Goal: Task Accomplishment & Management: Manage account settings

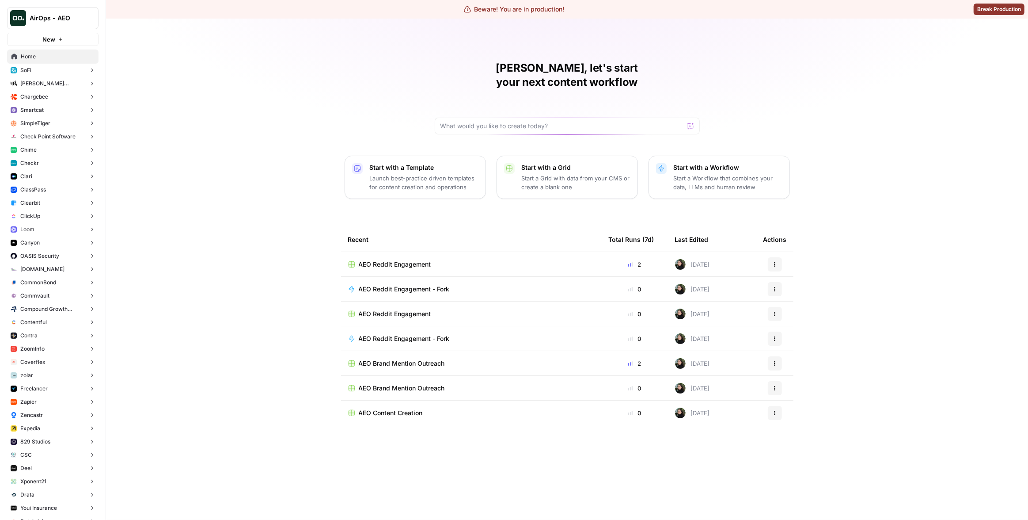
click at [38, 20] on span "AirOps - AEO" at bounding box center [56, 18] width 53 height 9
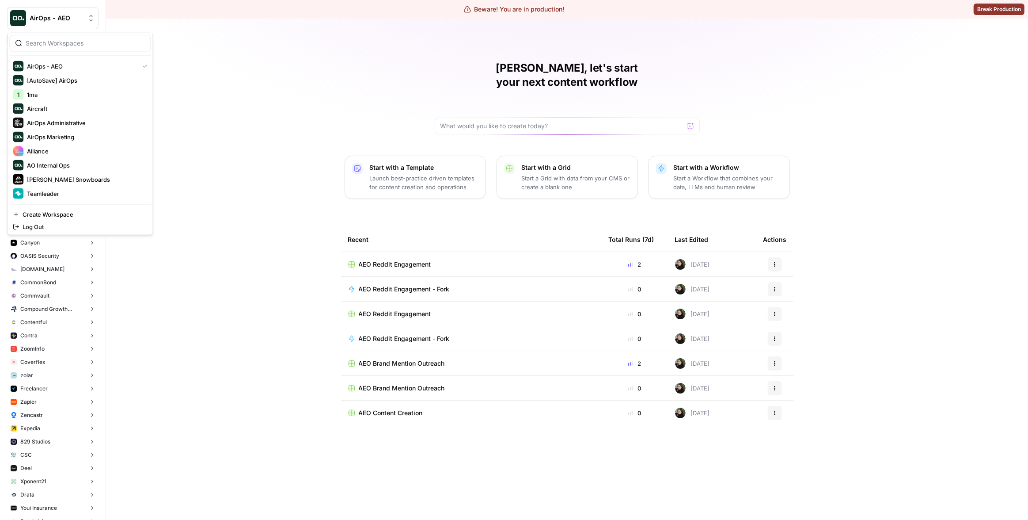
click at [219, 112] on div "[PERSON_NAME], let's start your next content workflow Start with a Template Lau…" at bounding box center [567, 269] width 922 height 501
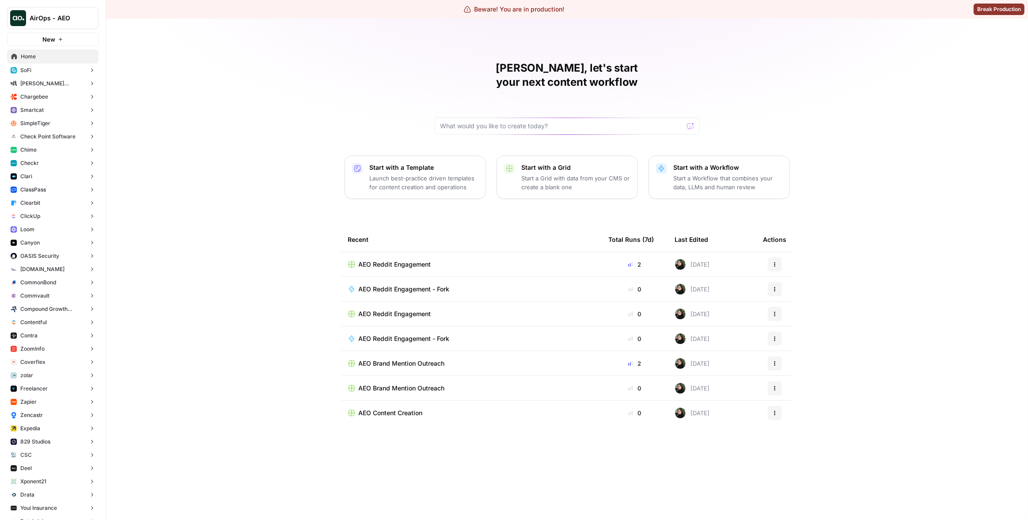
click at [77, 20] on div "AirOps - AEO" at bounding box center [63, 18] width 66 height 9
click at [239, 186] on div "[PERSON_NAME], let's start your next content workflow Start with a Template Lau…" at bounding box center [567, 269] width 922 height 501
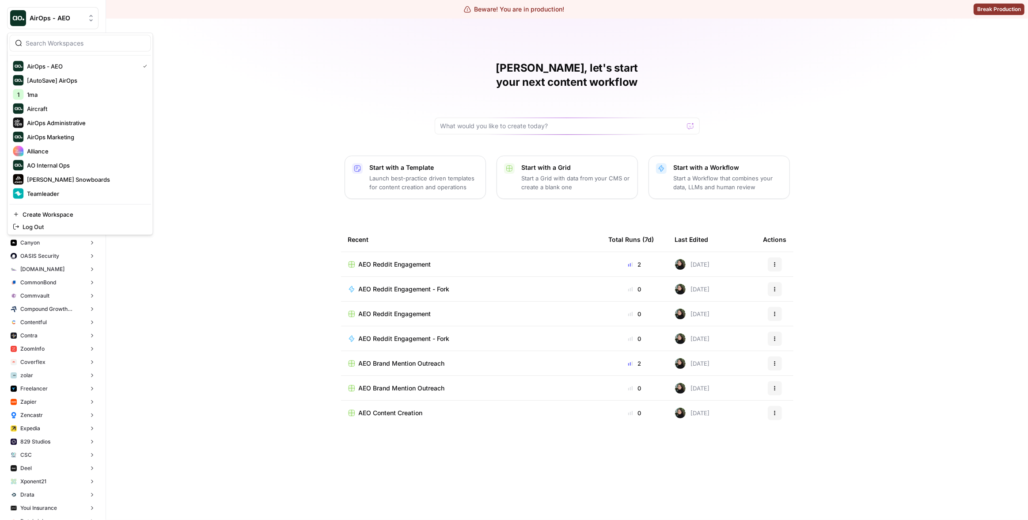
click at [68, 22] on span "AirOps - AEO" at bounding box center [56, 18] width 53 height 9
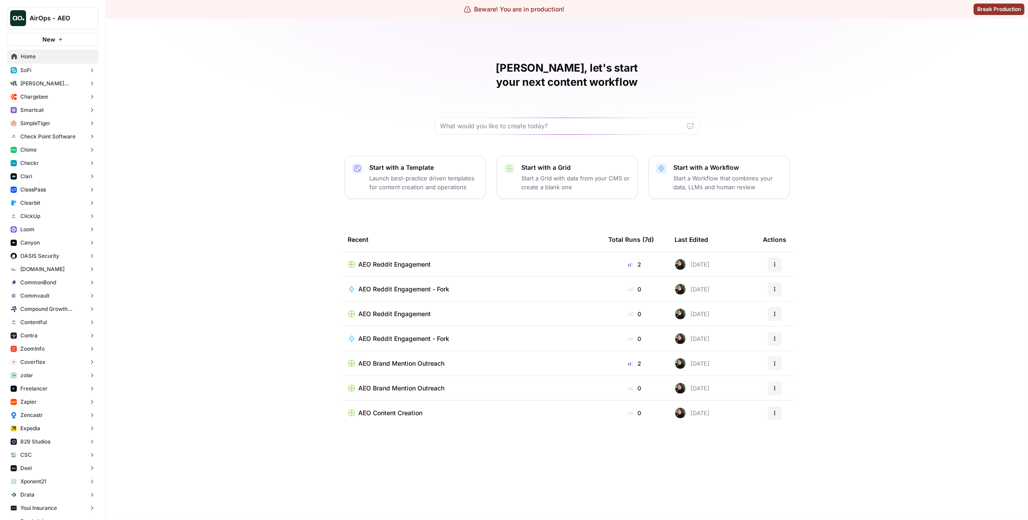
click at [252, 106] on div "[PERSON_NAME], let's start your next content workflow Start with a Template Lau…" at bounding box center [567, 269] width 922 height 501
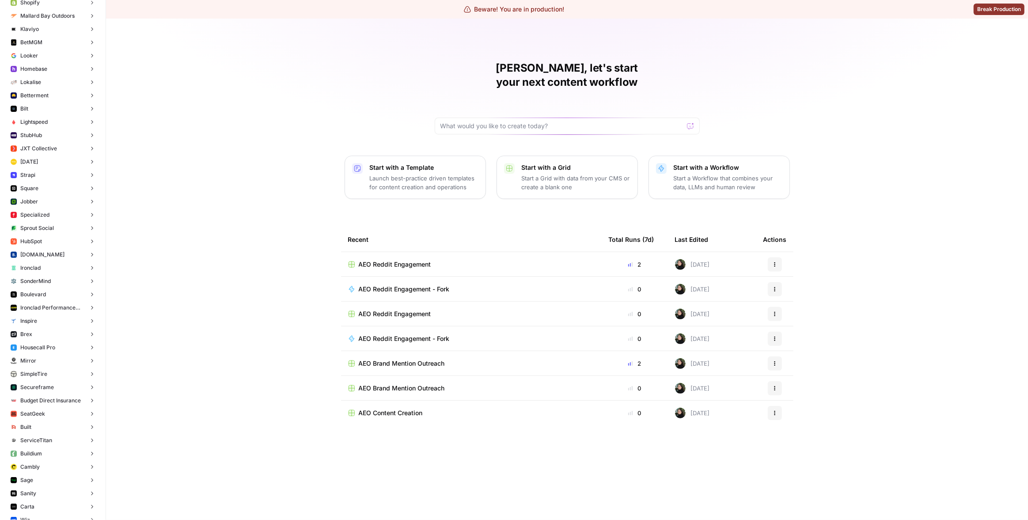
scroll to position [3108, 0]
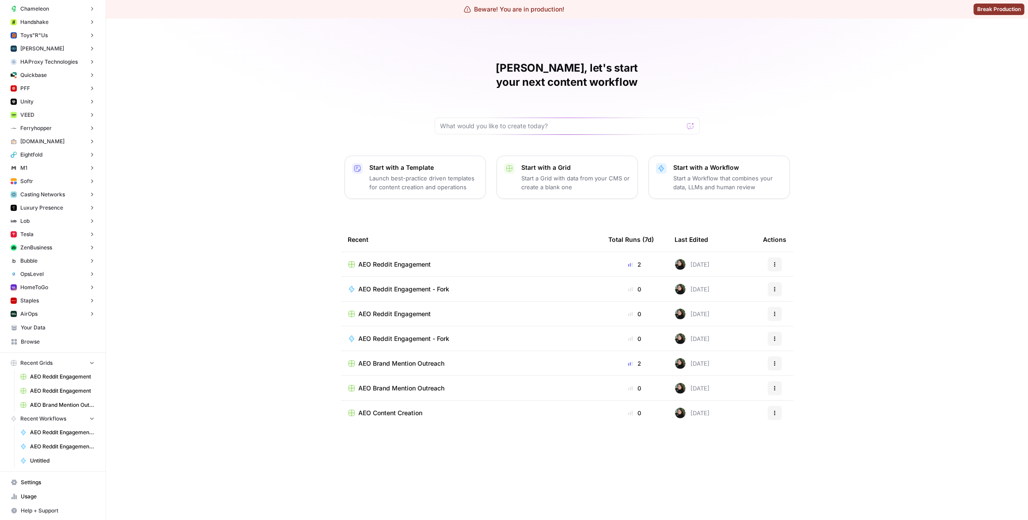
click at [41, 479] on span "Settings" at bounding box center [58, 482] width 74 height 8
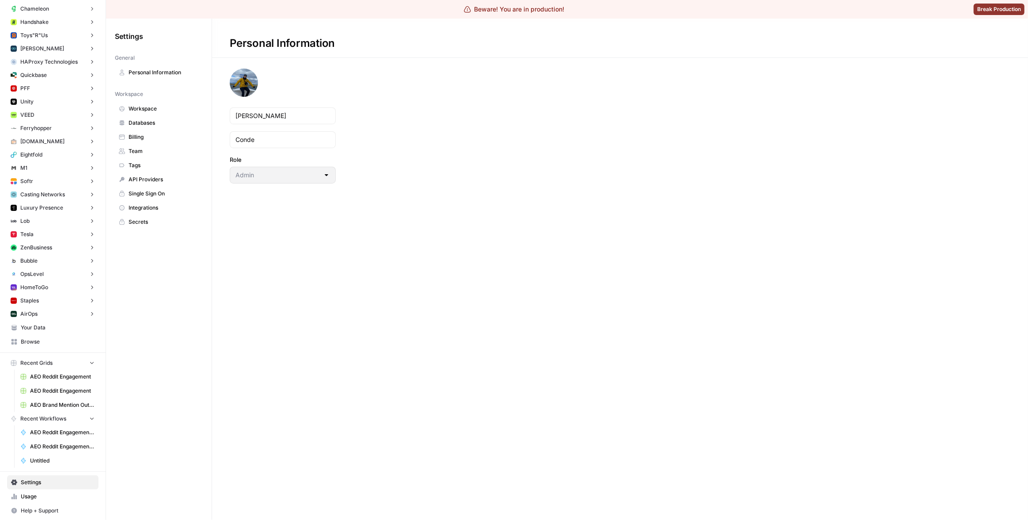
click at [171, 246] on div "Settings General Personal Information Workspace Workspace Databases Billing Tea…" at bounding box center [159, 269] width 106 height 501
click at [156, 204] on span "Integrations" at bounding box center [164, 208] width 70 height 8
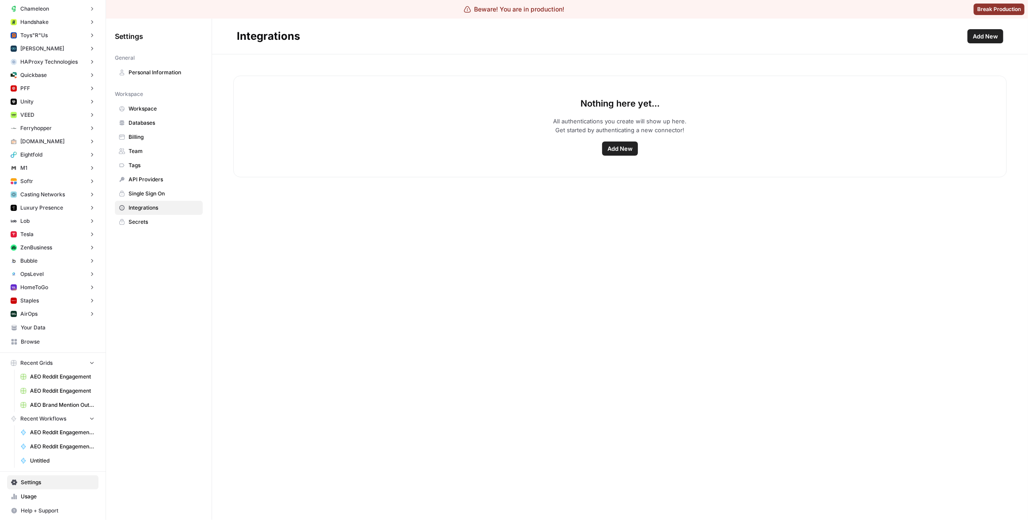
click at [153, 215] on link "Secrets" at bounding box center [159, 222] width 88 height 14
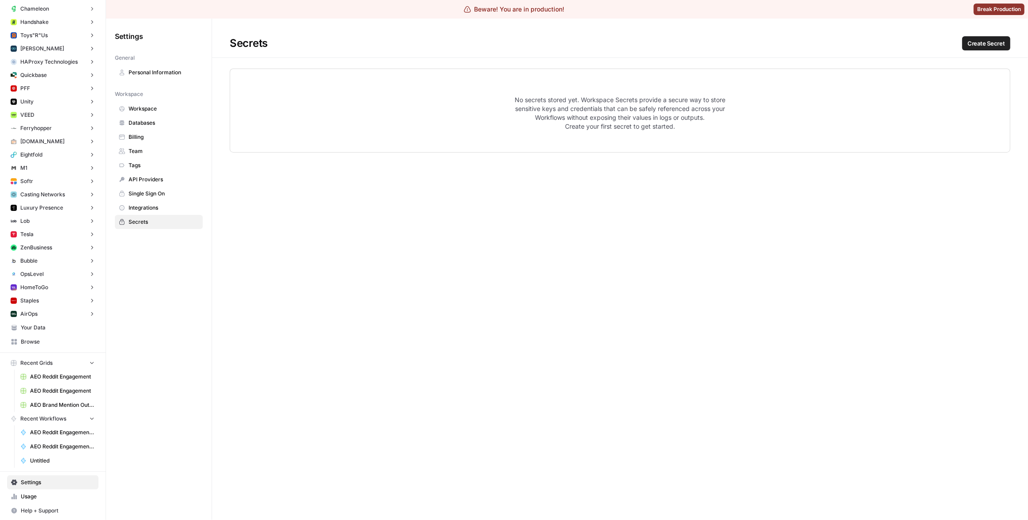
click at [160, 174] on link "API Providers" at bounding box center [159, 179] width 88 height 14
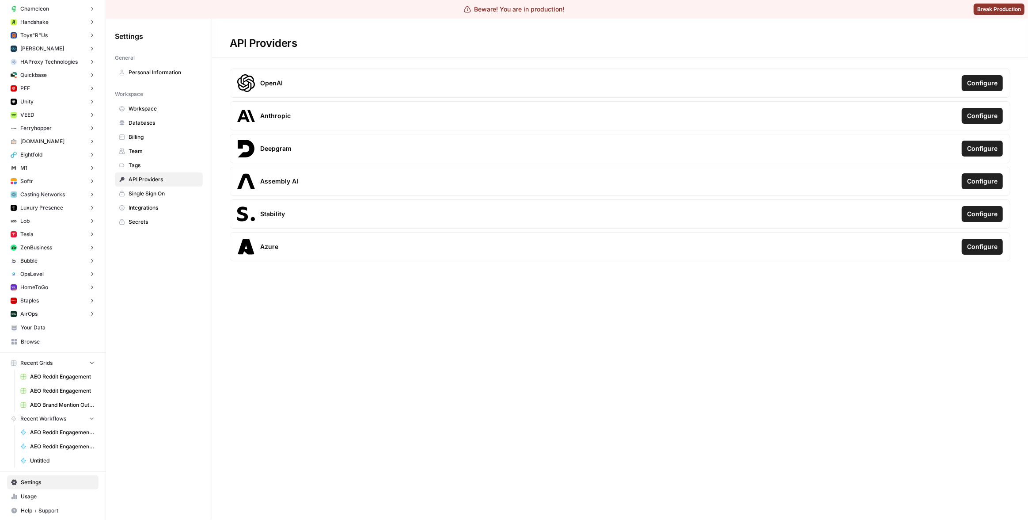
click at [154, 125] on span "Databases" at bounding box center [164, 123] width 70 height 8
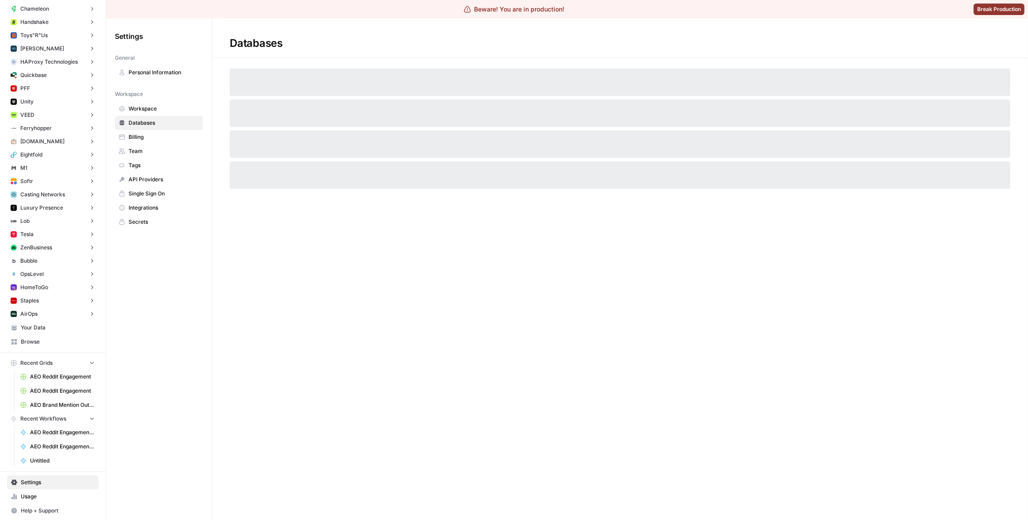
click at [157, 105] on span "Workspace" at bounding box center [164, 109] width 70 height 8
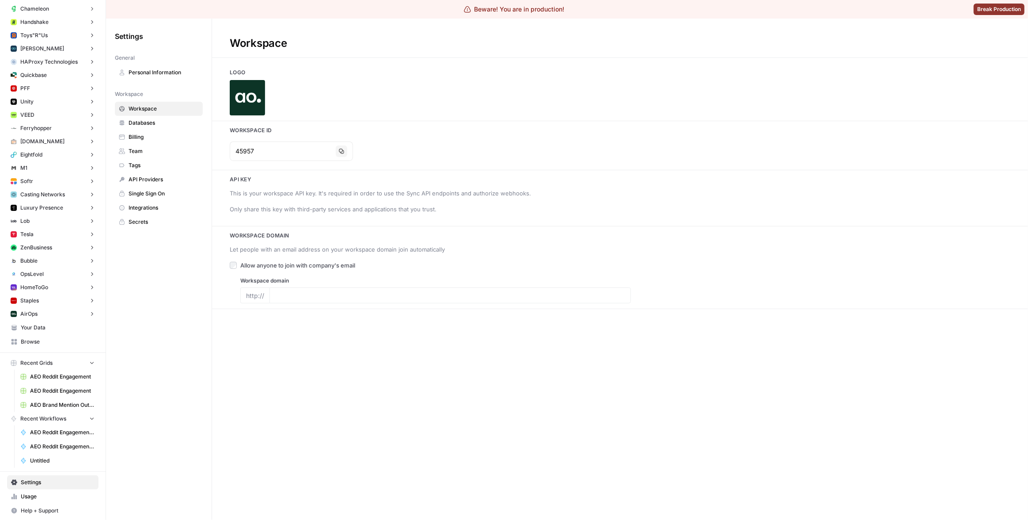
type input "[DOMAIN_NAME]"
click at [339, 149] on icon "button" at bounding box center [341, 151] width 5 height 5
